Goal: Task Accomplishment & Management: Use online tool/utility

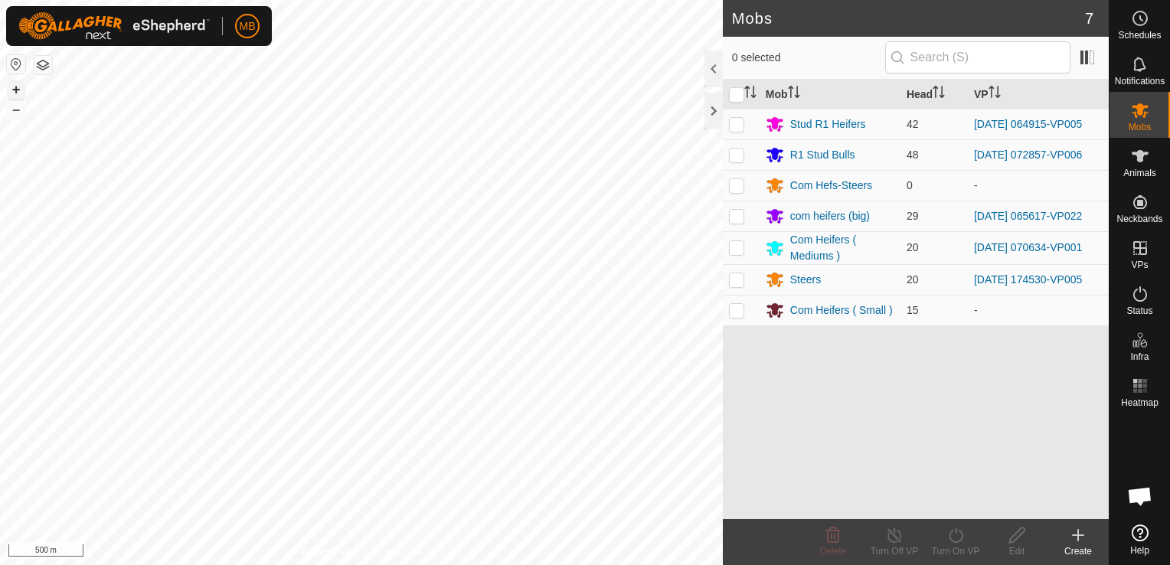
click at [14, 90] on button "+" at bounding box center [16, 89] width 18 height 18
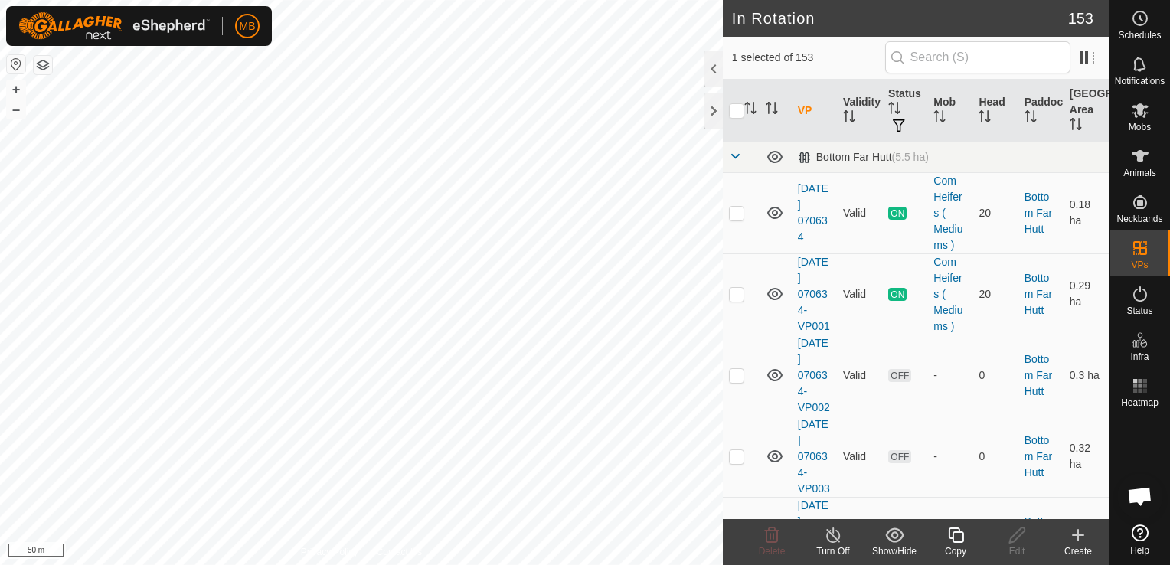
click at [951, 545] on div "Copy" at bounding box center [955, 552] width 61 height 14
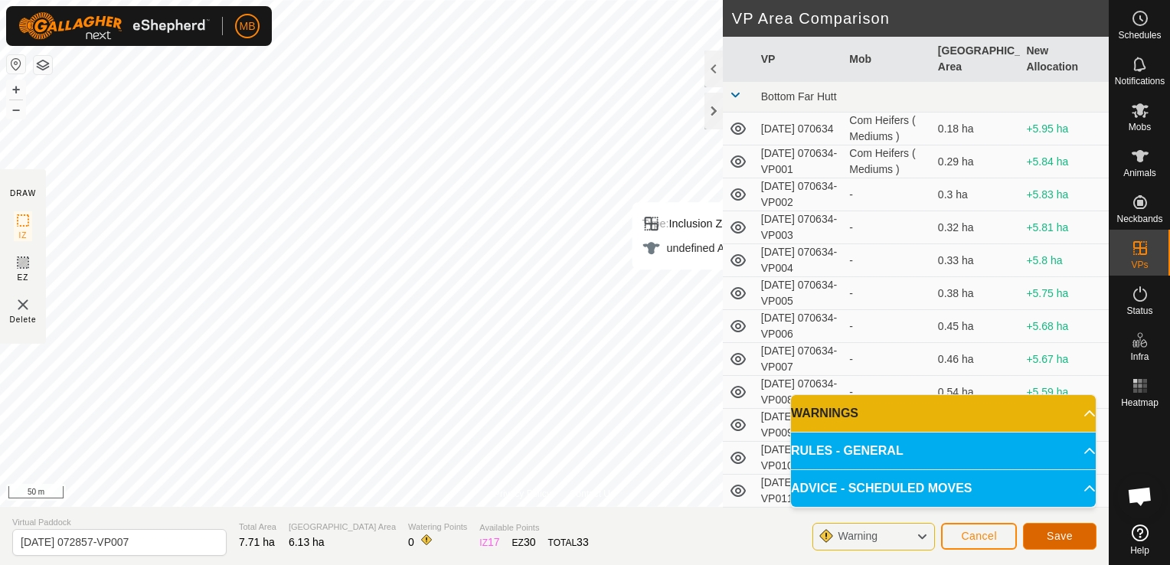
click at [1054, 539] on span "Save" at bounding box center [1060, 536] width 26 height 12
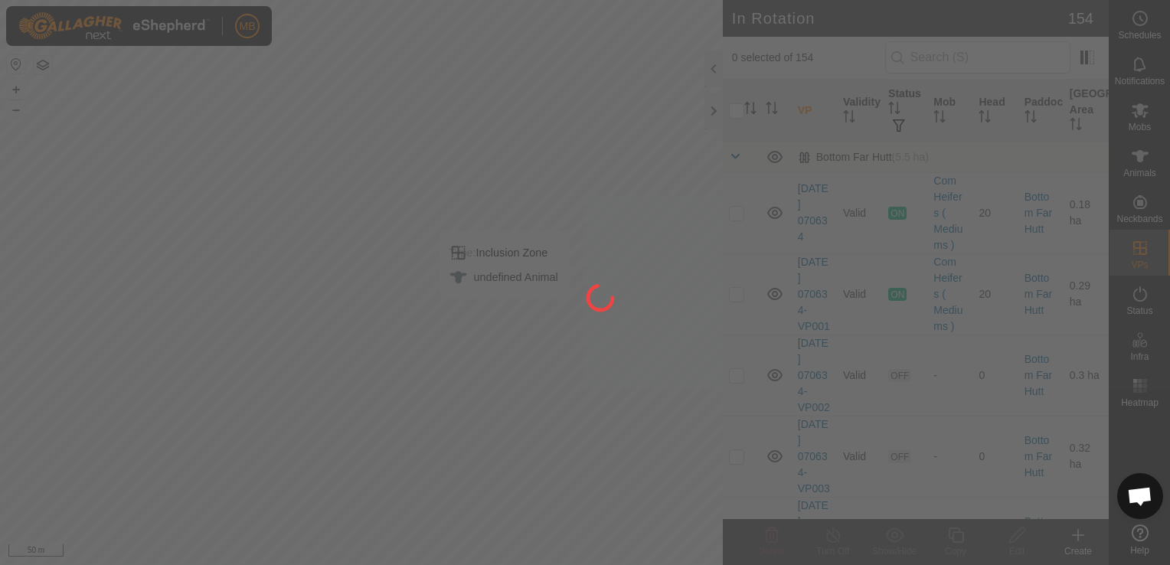
click at [1137, 118] on div "MB Schedules Notifications Mobs Animals Neckbands VPs Status Infra Heatmap Help…" at bounding box center [585, 282] width 1170 height 565
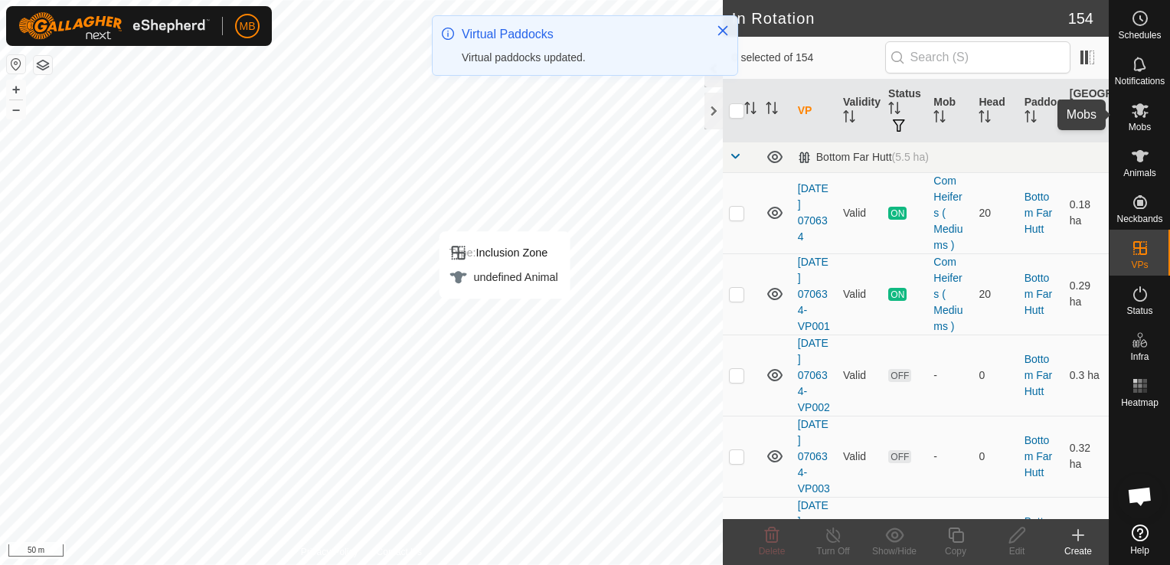
click at [1137, 108] on icon at bounding box center [1140, 110] width 17 height 15
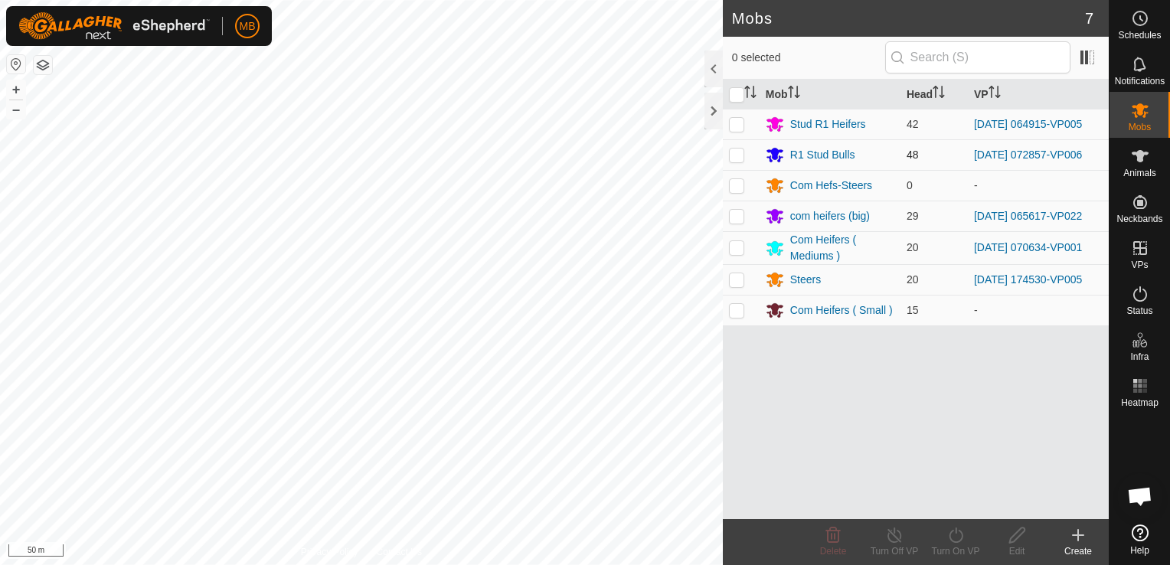
click at [735, 159] on p-checkbox at bounding box center [736, 155] width 15 height 12
checkbox input "true"
click at [949, 549] on div "Turn On VP" at bounding box center [955, 552] width 61 height 14
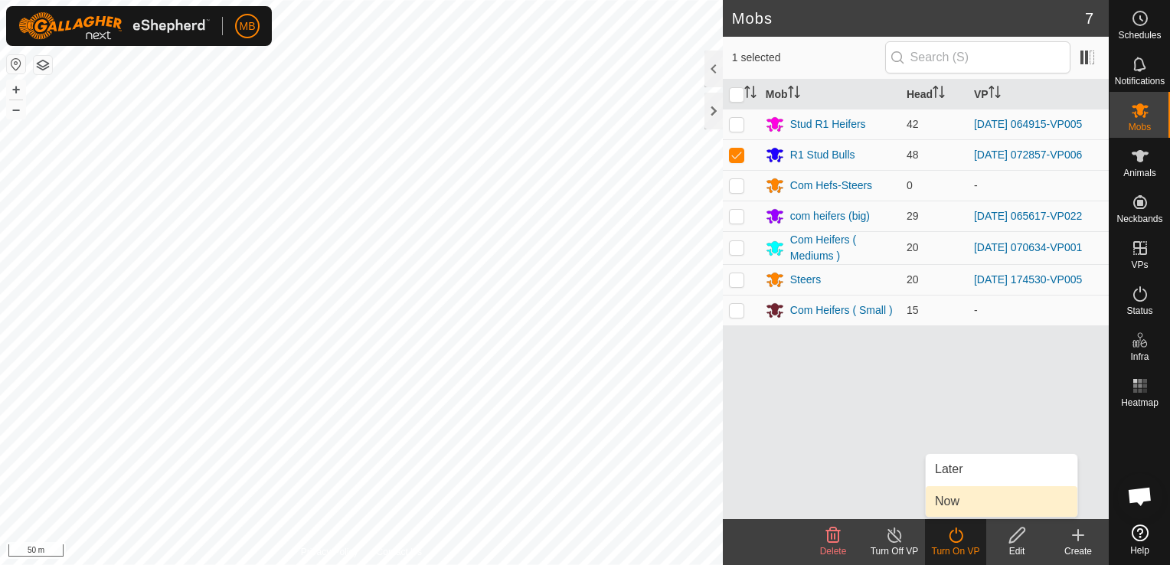
click at [967, 502] on link "Now" at bounding box center [1002, 501] width 152 height 31
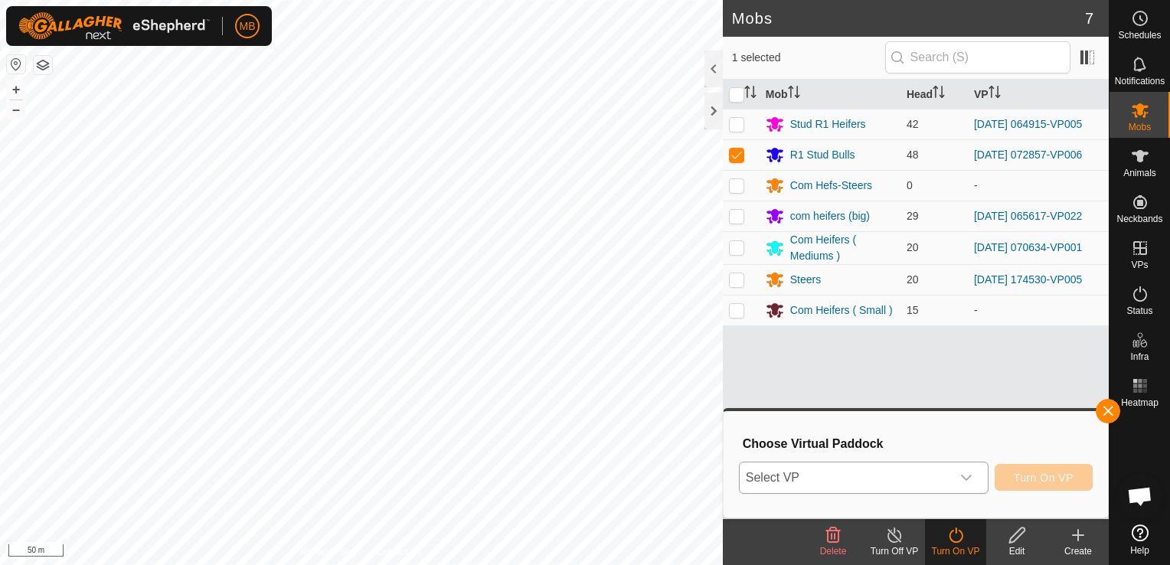
click at [963, 480] on icon "dropdown trigger" at bounding box center [966, 478] width 12 height 12
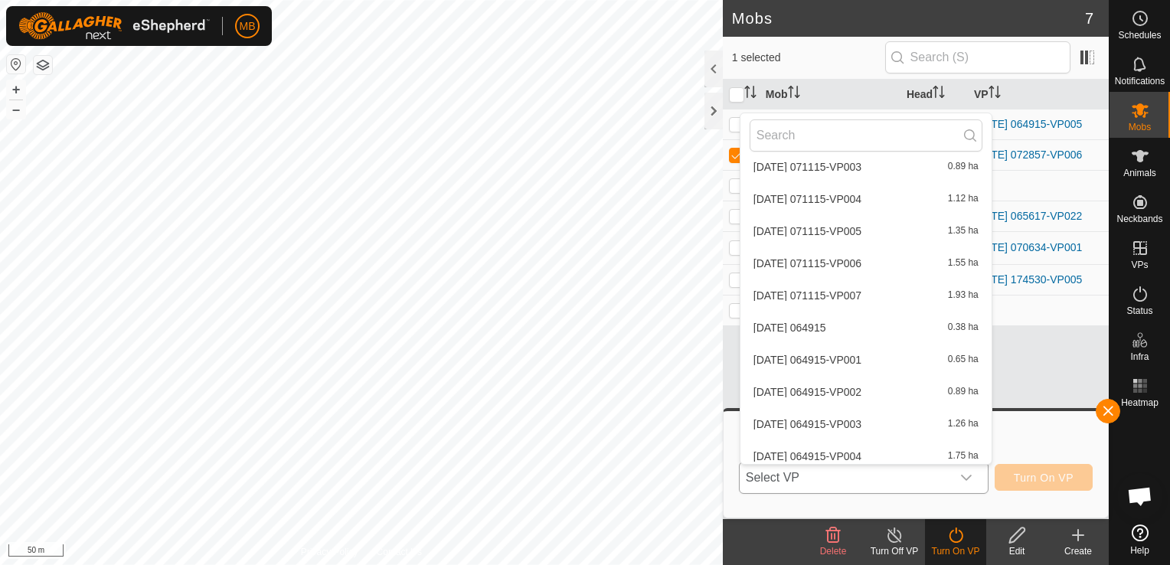
scroll to position [4658, 0]
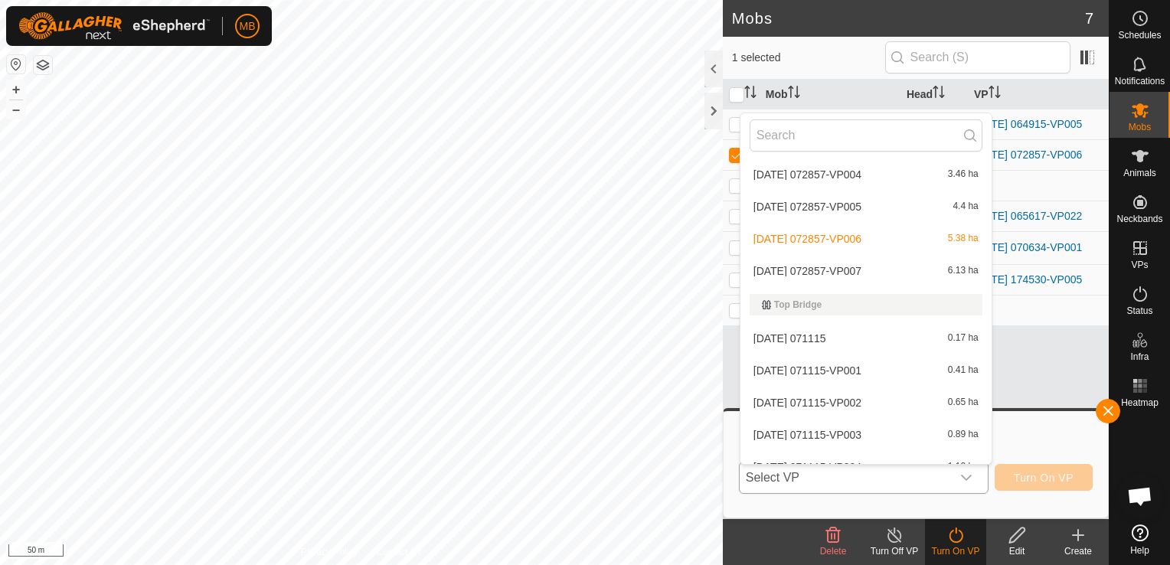
click at [898, 266] on li "[DATE] 072857-VP007 6.13 ha" at bounding box center [866, 271] width 251 height 31
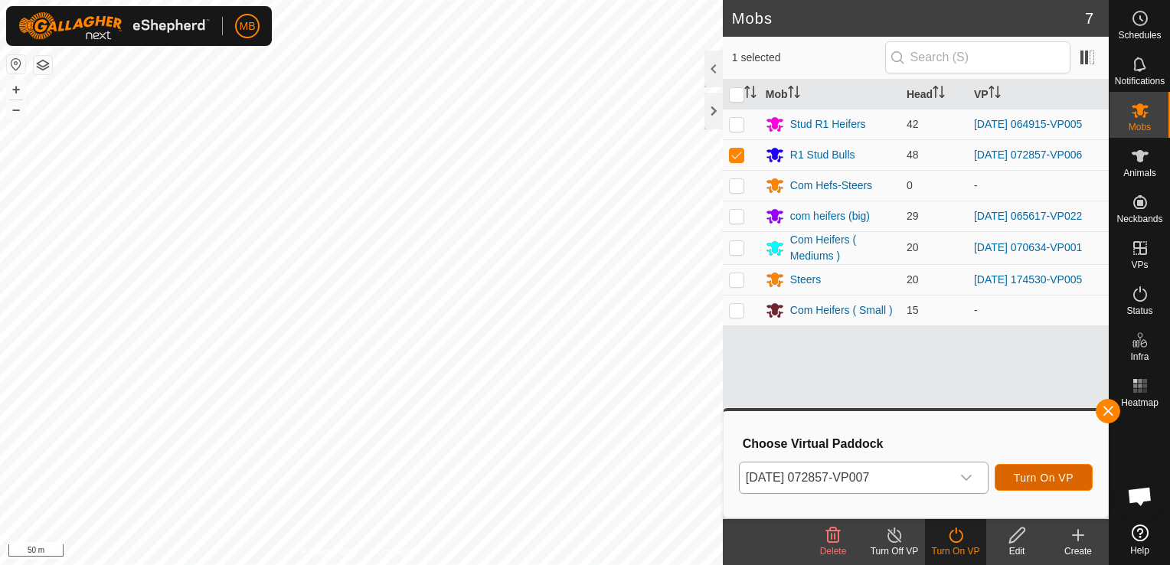
click at [1059, 476] on span "Turn On VP" at bounding box center [1044, 478] width 60 height 12
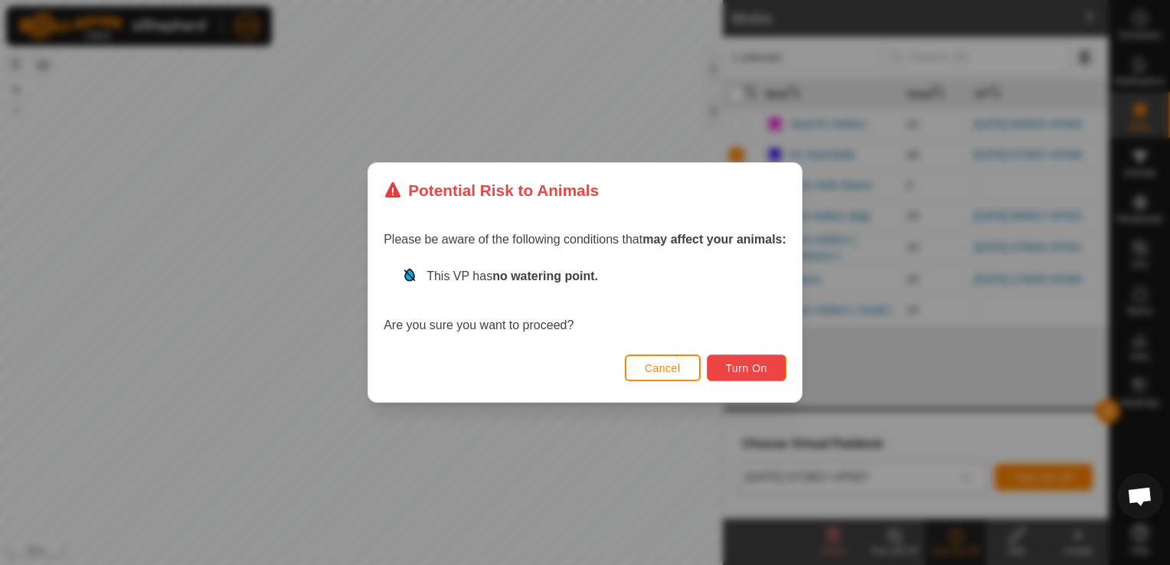
click at [734, 371] on span "Turn On" at bounding box center [746, 368] width 41 height 12
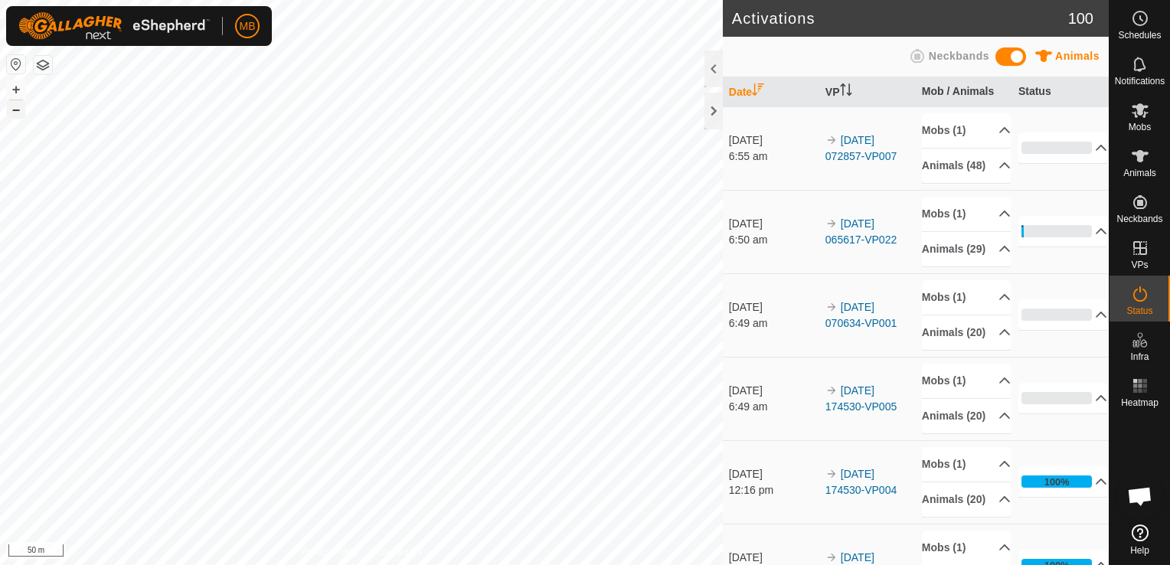
click at [19, 111] on button "–" at bounding box center [16, 109] width 18 height 18
click at [154, 564] on html "MB Schedules Notifications Mobs Animals Neckbands VPs Status Infra Heatmap Help…" at bounding box center [585, 282] width 1170 height 565
click at [18, 110] on button "–" at bounding box center [16, 109] width 18 height 18
click at [384, 564] on html "MB Schedules Notifications Mobs Animals Neckbands VPs Status Infra Heatmap Help…" at bounding box center [585, 282] width 1170 height 565
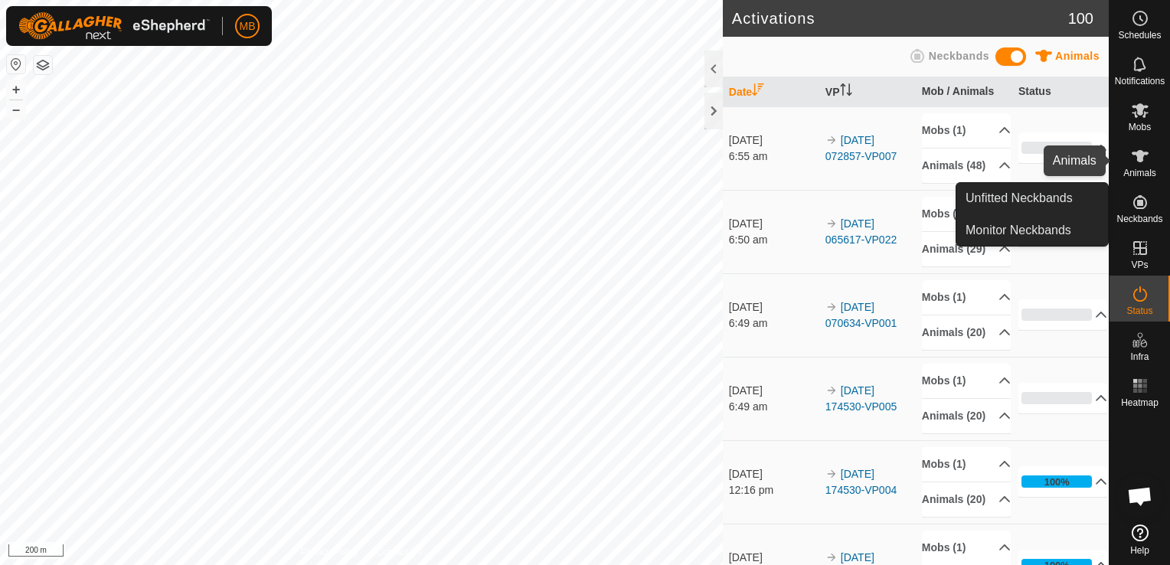
click at [1142, 159] on icon at bounding box center [1140, 156] width 17 height 12
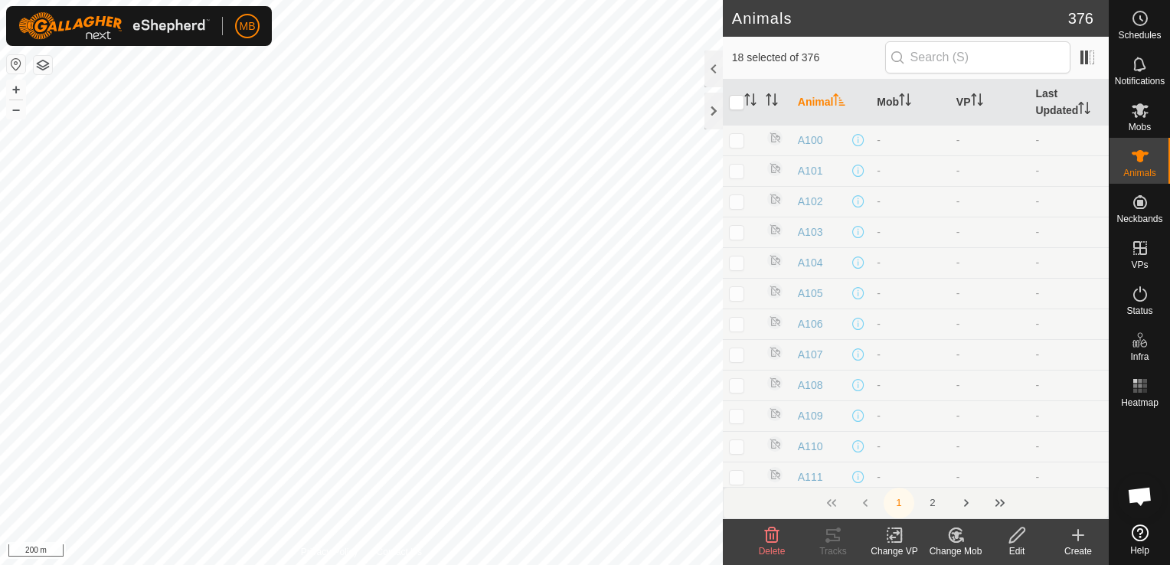
click at [767, 551] on span "Delete" at bounding box center [772, 551] width 27 height 11
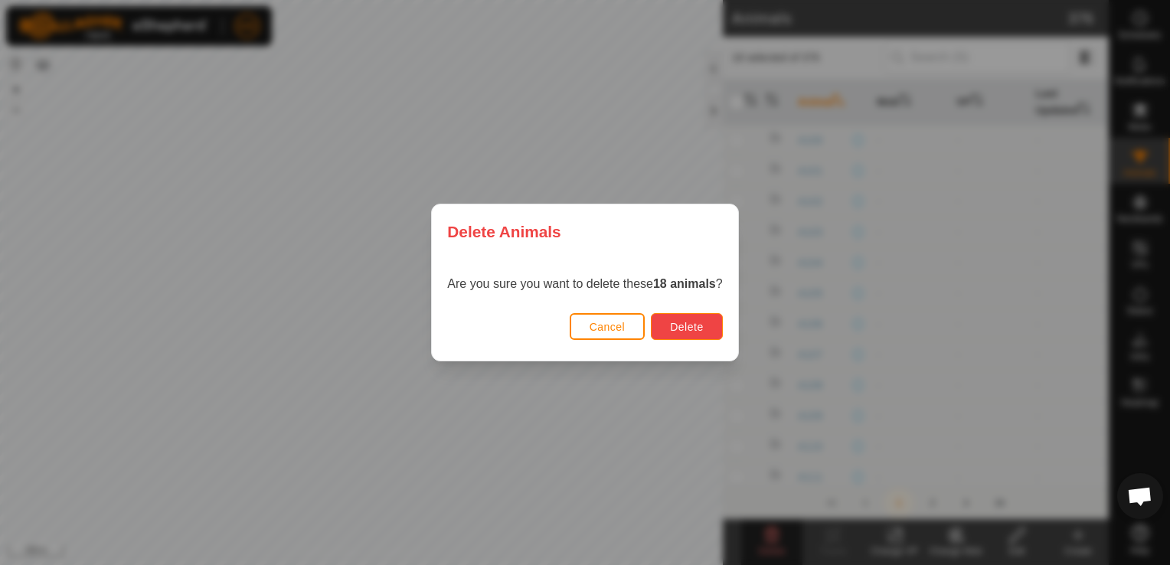
click at [694, 323] on span "Delete" at bounding box center [686, 327] width 33 height 12
